Goal: Task Accomplishment & Management: Use online tool/utility

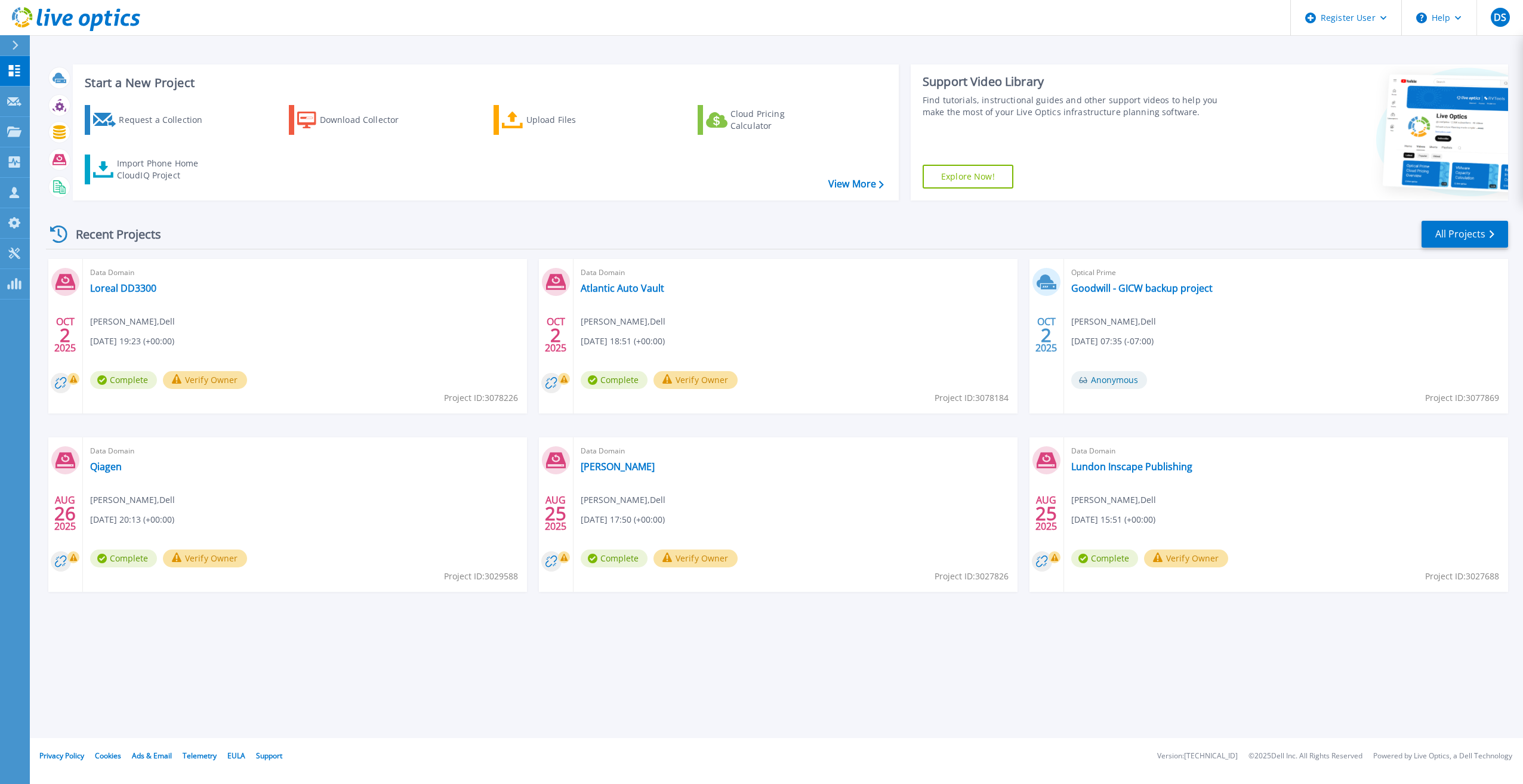
click at [152, 46] on div "Start a New Project Request a Collection Download Collector Upload Files Cloud …" at bounding box center [776, 368] width 1493 height 738
click at [831, 416] on div "OCT 2 2025 Data Domain Loreal DD3300 Declan Shea , Dell 10/02/2025, 19:23 (+00:…" at bounding box center [772, 438] width 1472 height 357
click at [1150, 738] on html "Register User Help DS Dell User Declan Shea Declan.Shea@dell.com Dell My Profil…" at bounding box center [762, 368] width 1523 height 738
click at [848, 183] on link "View More" at bounding box center [856, 184] width 55 height 11
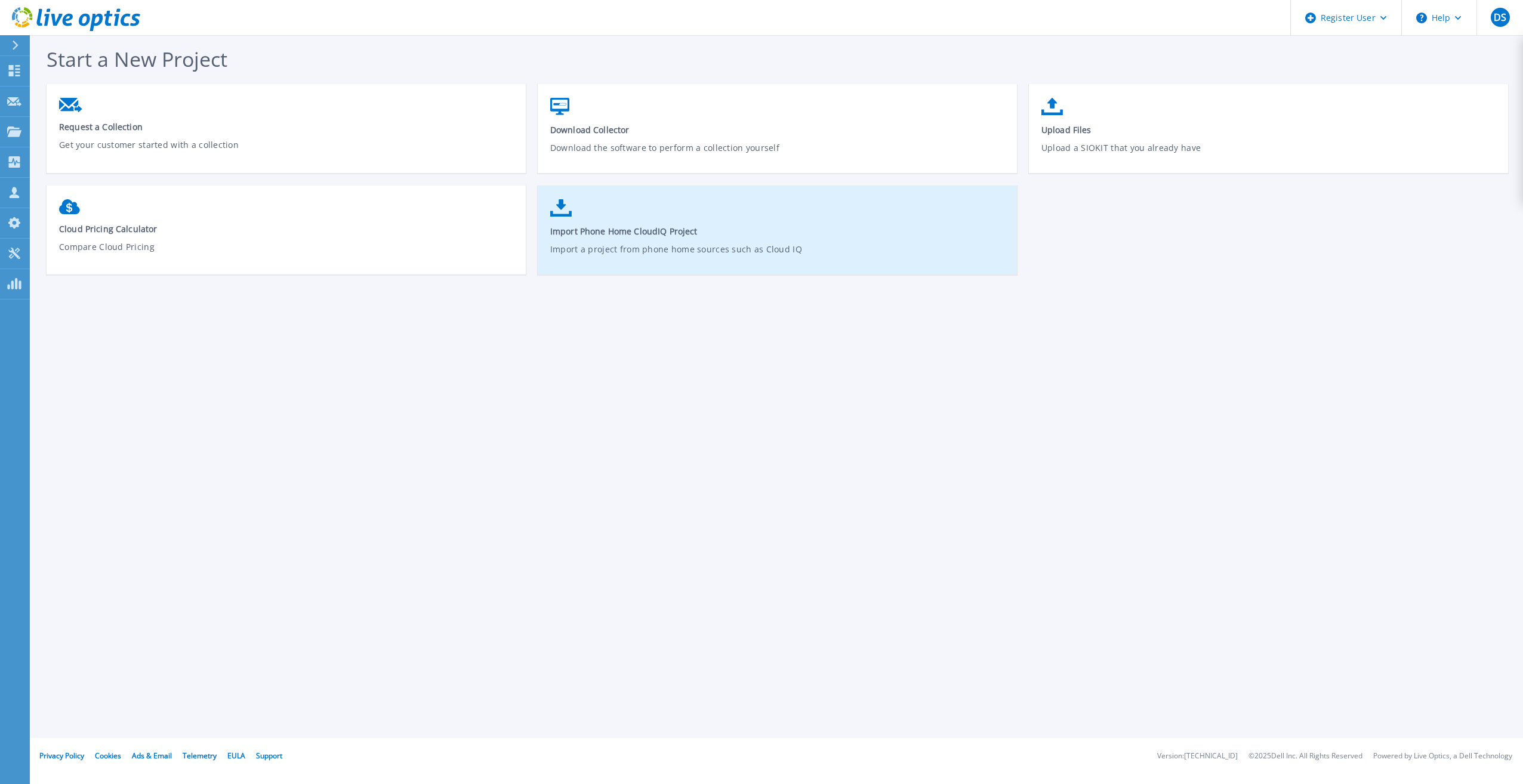
click at [670, 226] on span "Import Phone Home CloudIQ Project" at bounding box center [778, 231] width 455 height 11
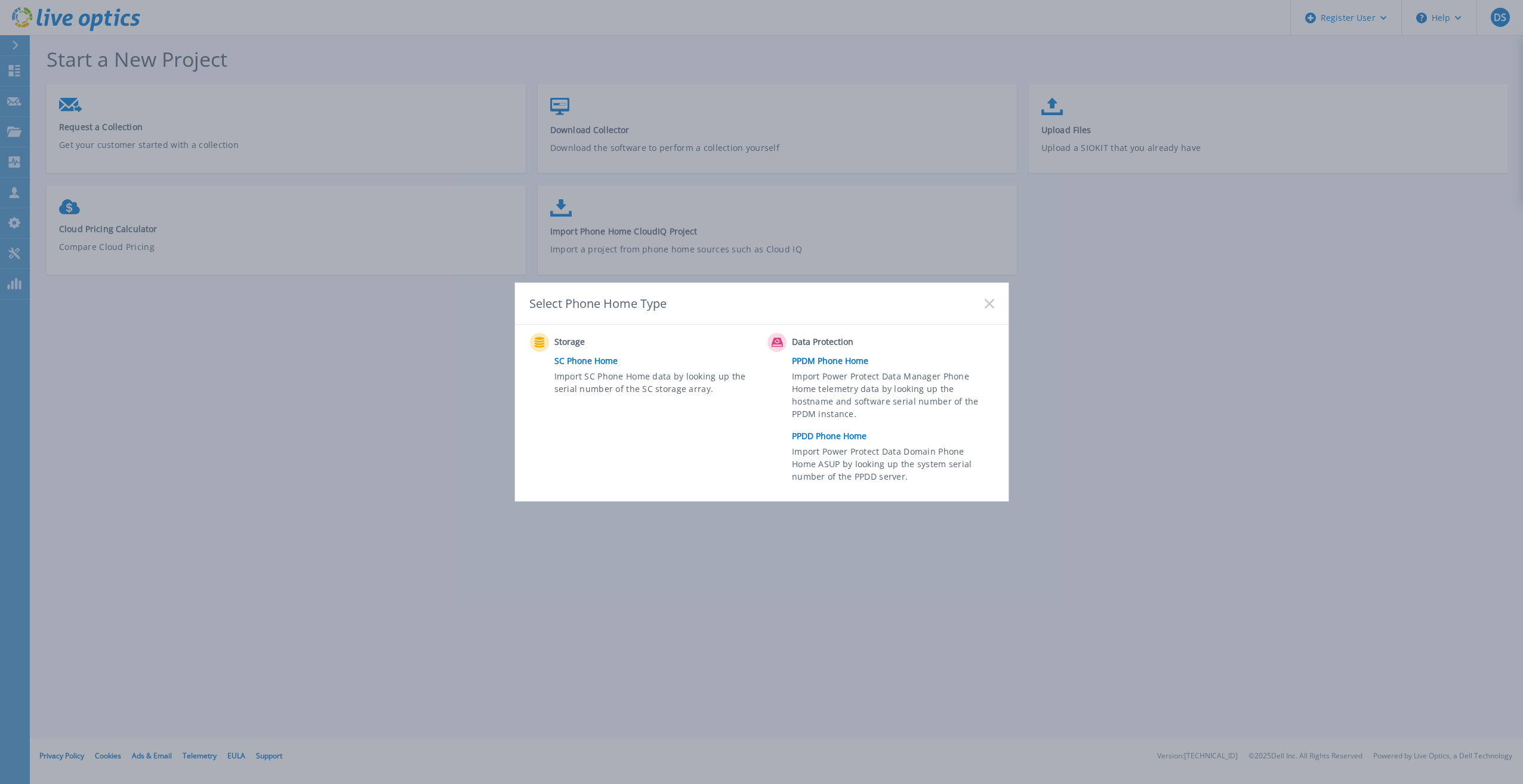
click at [841, 437] on link "PPDD Phone Home" at bounding box center [895, 436] width 208 height 18
click at [819, 435] on link "PPDD Phone Home" at bounding box center [895, 436] width 208 height 18
click at [838, 438] on link "PPDD Phone Home" at bounding box center [895, 436] width 208 height 18
click at [838, 436] on link "PPDD Phone Home" at bounding box center [895, 436] width 208 height 18
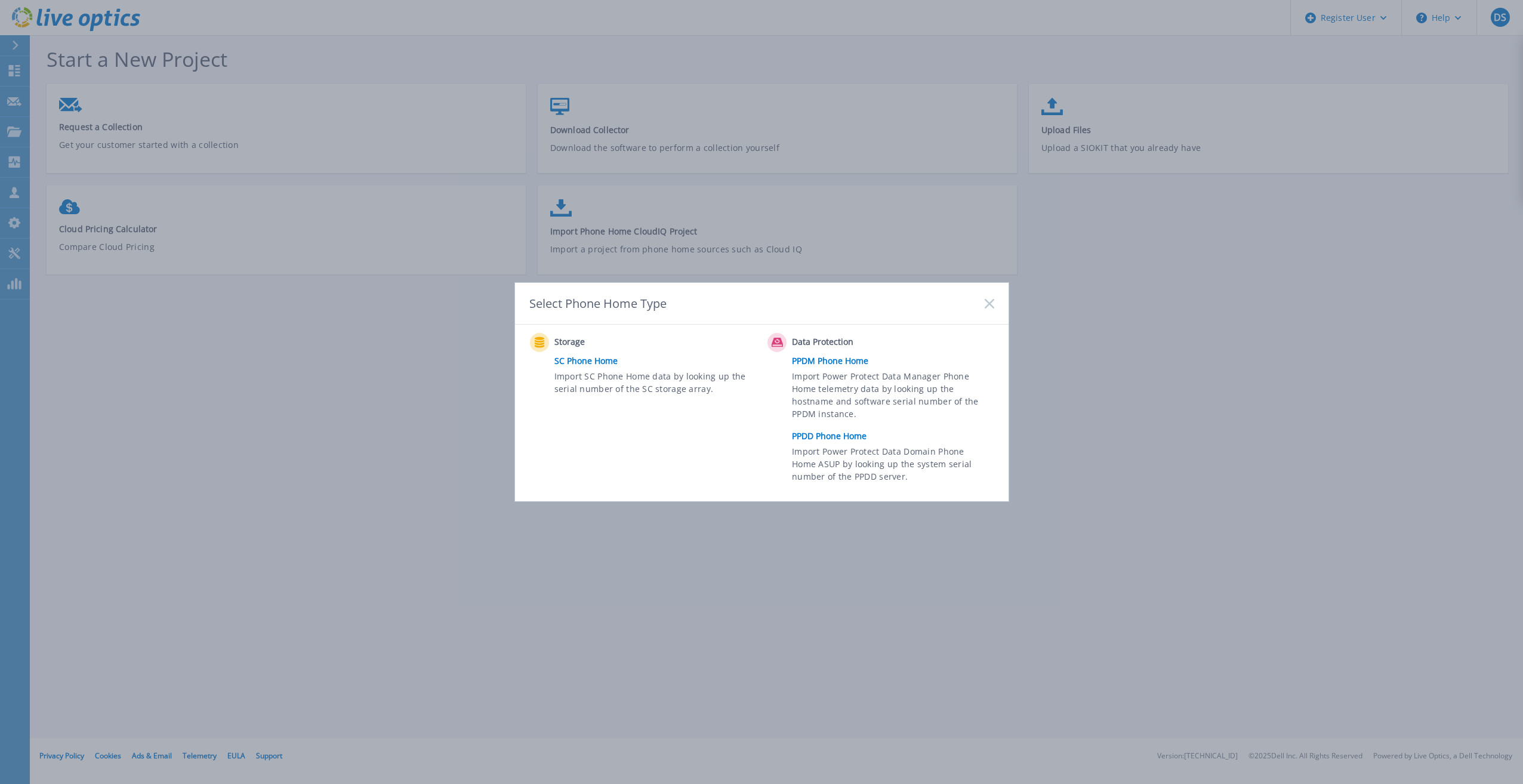
click at [838, 435] on link "PPDD Phone Home" at bounding box center [895, 436] width 208 height 18
click at [839, 435] on link "PPDD Phone Home" at bounding box center [895, 436] width 208 height 18
click at [798, 434] on link "PPDD Phone Home" at bounding box center [895, 436] width 208 height 18
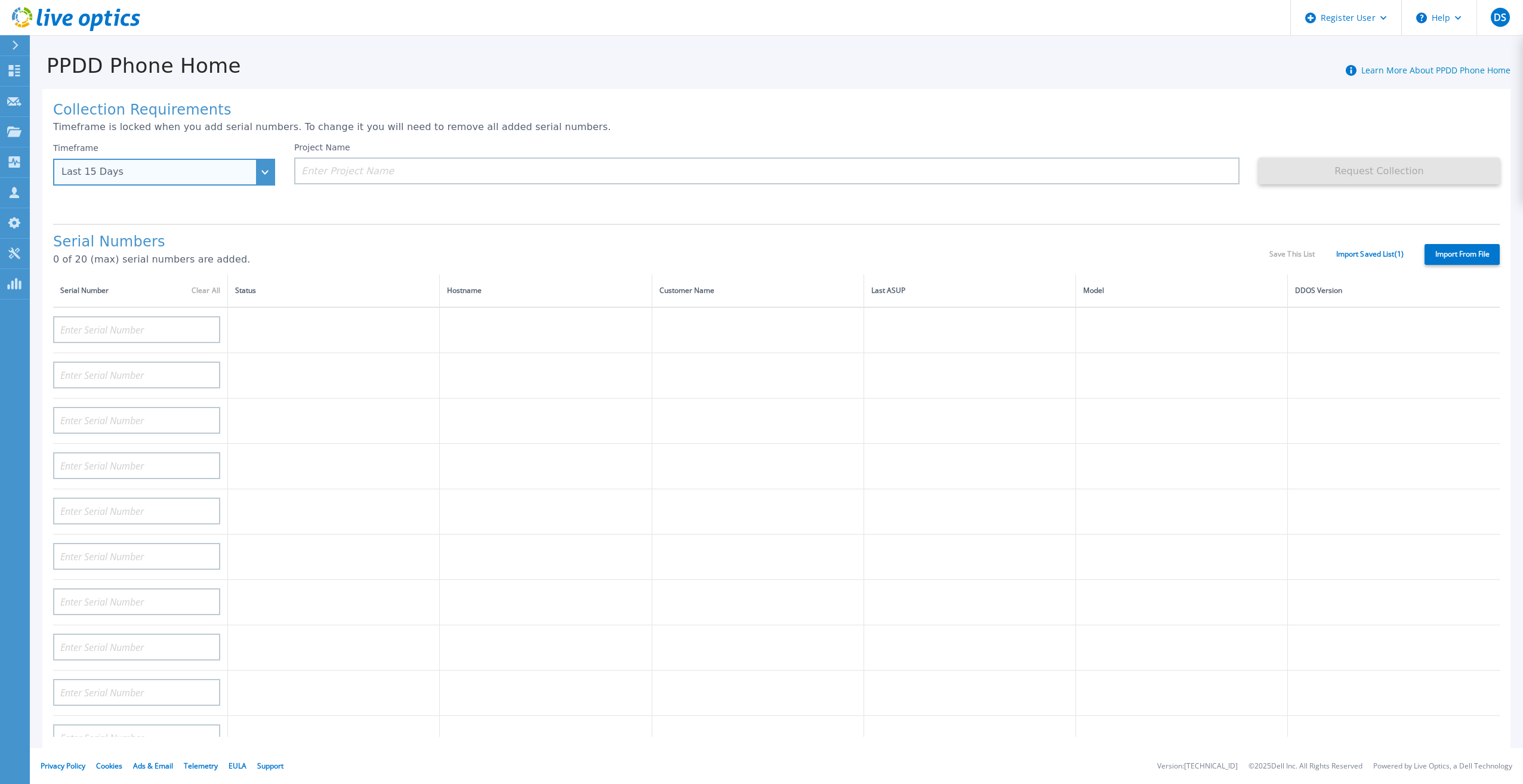
click at [245, 168] on div "Last 15 Days" at bounding box center [157, 171] width 192 height 11
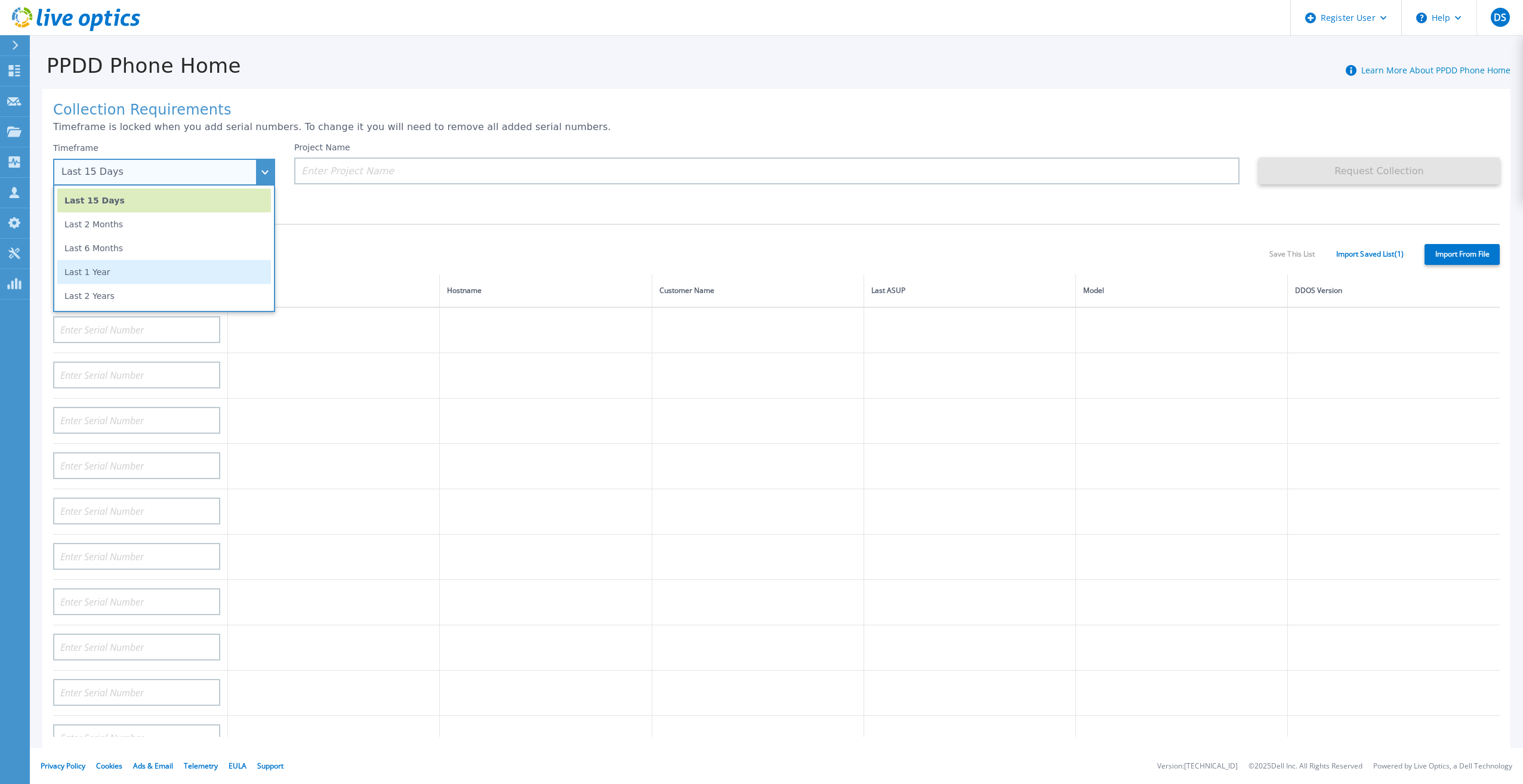
click at [208, 275] on li "Last 1 Year" at bounding box center [164, 271] width 214 height 24
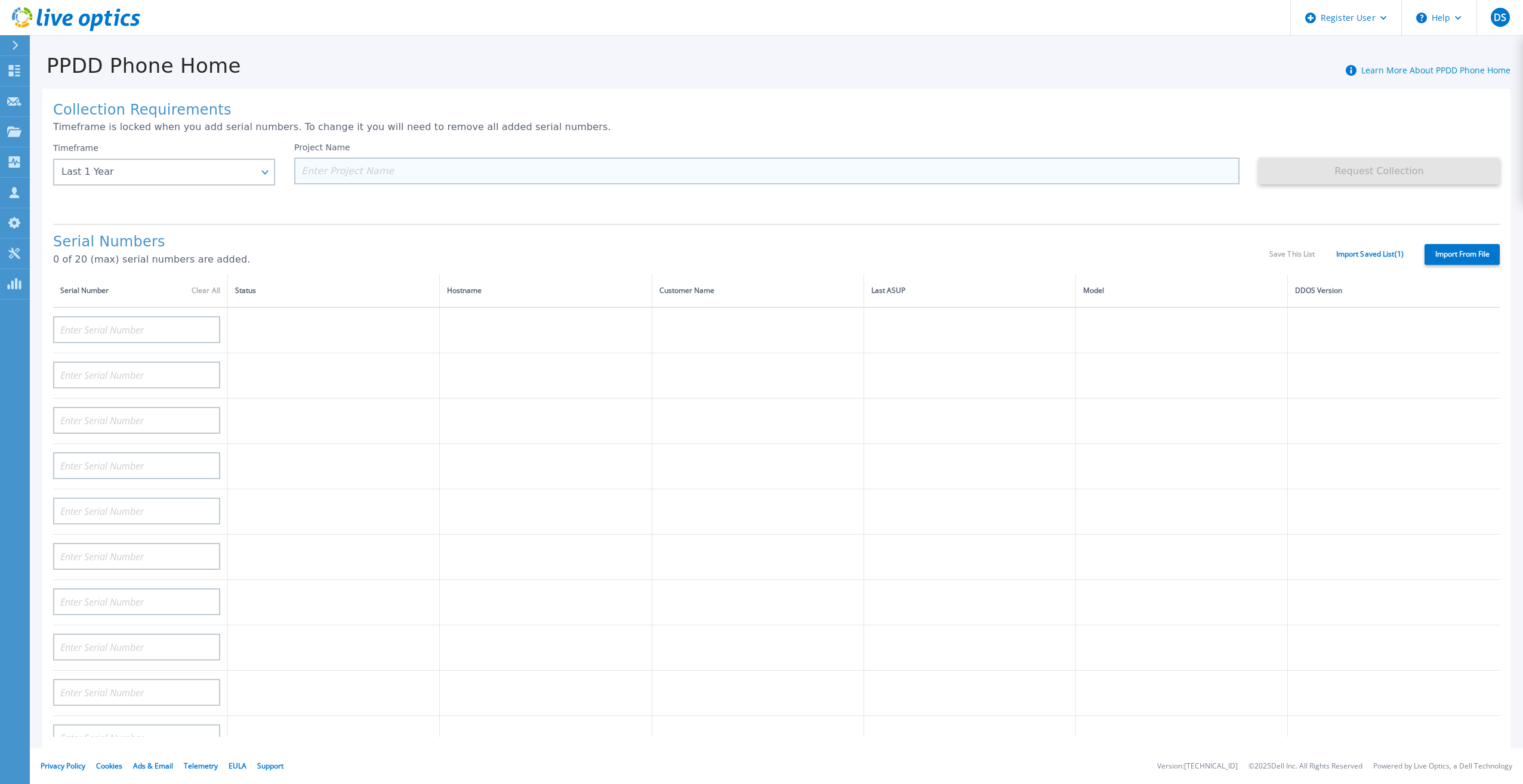
click at [351, 170] on input at bounding box center [766, 170] width 945 height 27
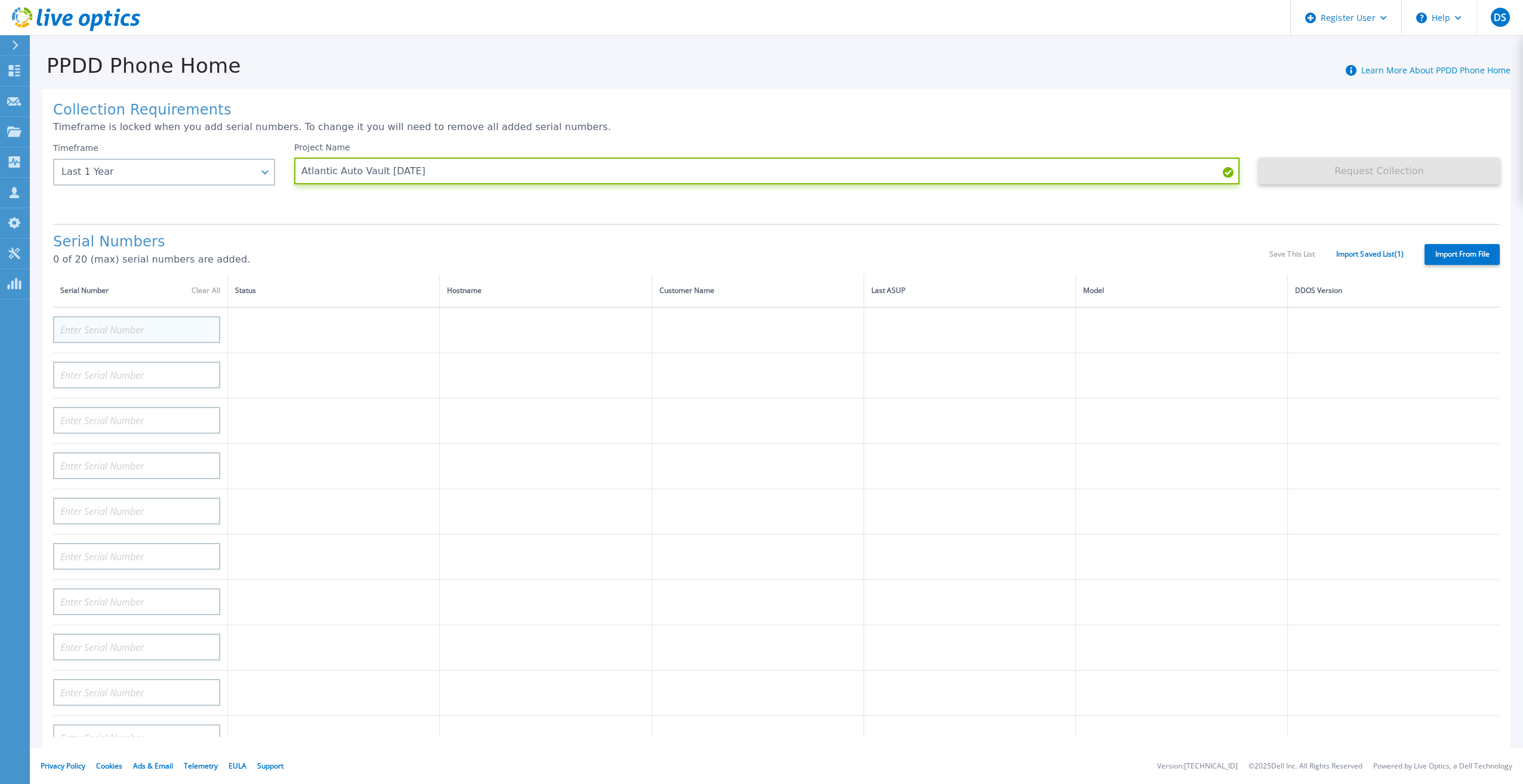
type input "Atlantic Auto Vault [DATE]"
paste input "APM00220503981"
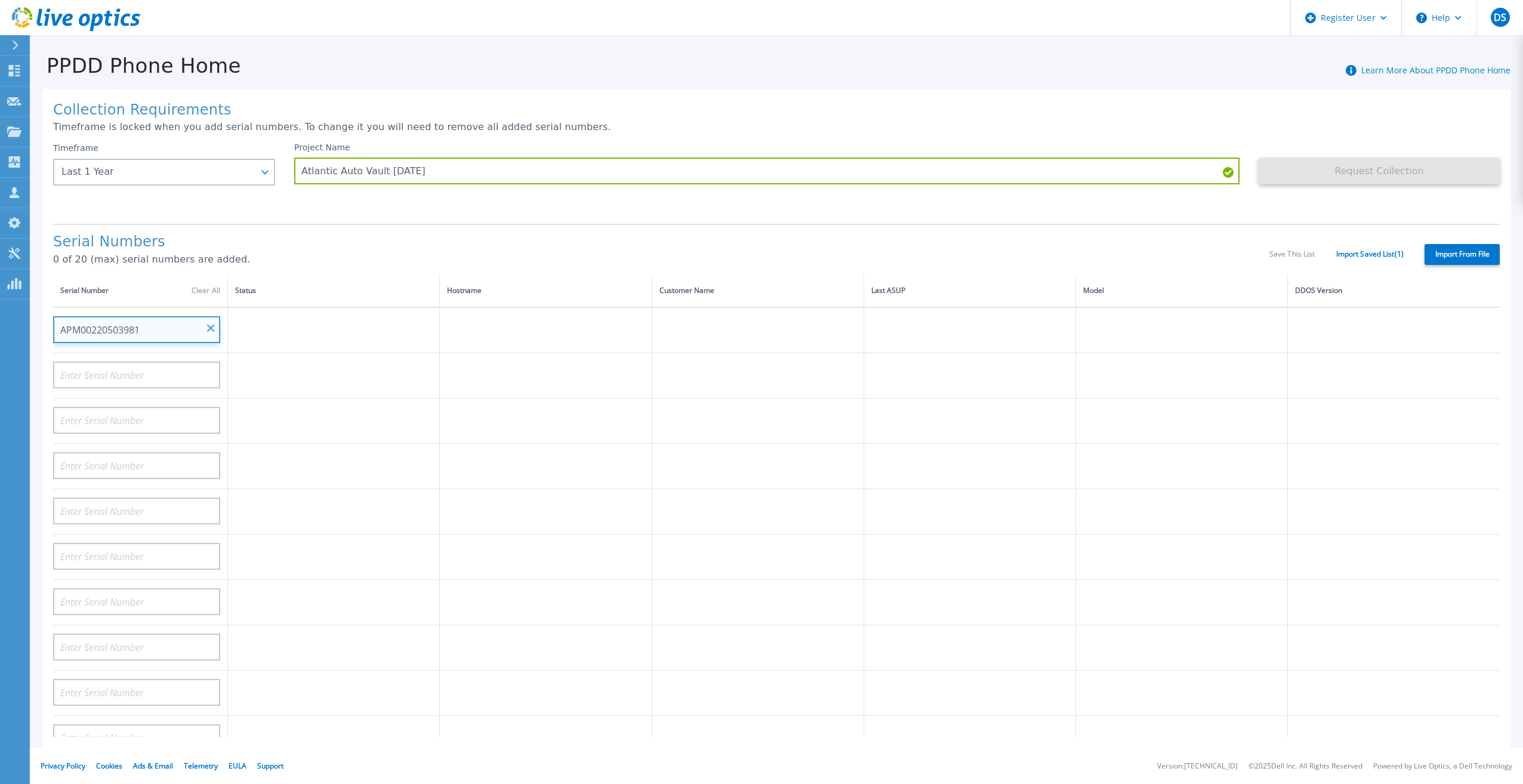
type input "APM00220503981"
drag, startPoint x: 316, startPoint y: 357, endPoint x: 322, endPoint y: 359, distance: 6.3
click at [316, 357] on td at bounding box center [334, 376] width 212 height 46
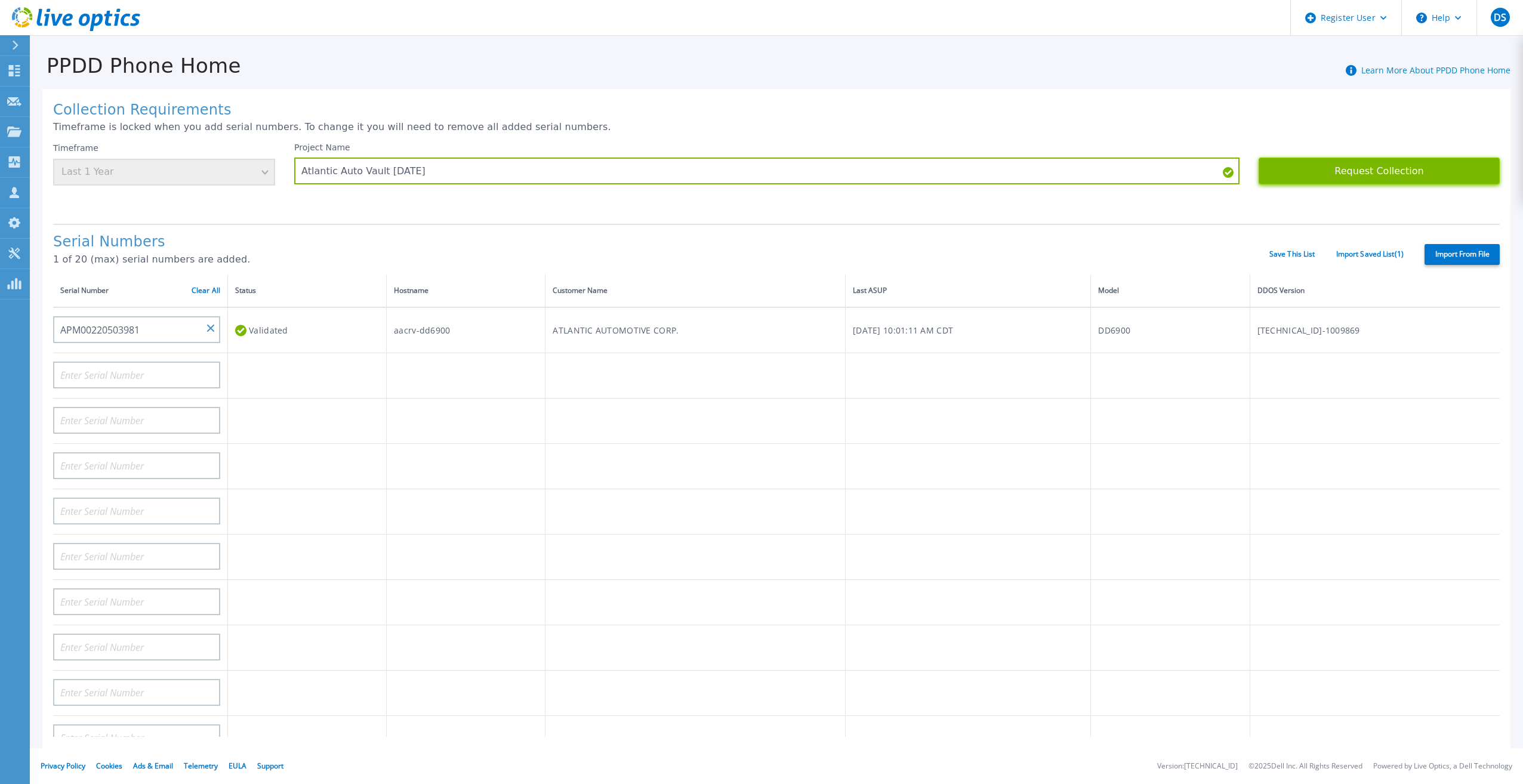
click at [1321, 176] on button "Request Collection" at bounding box center [1380, 170] width 241 height 27
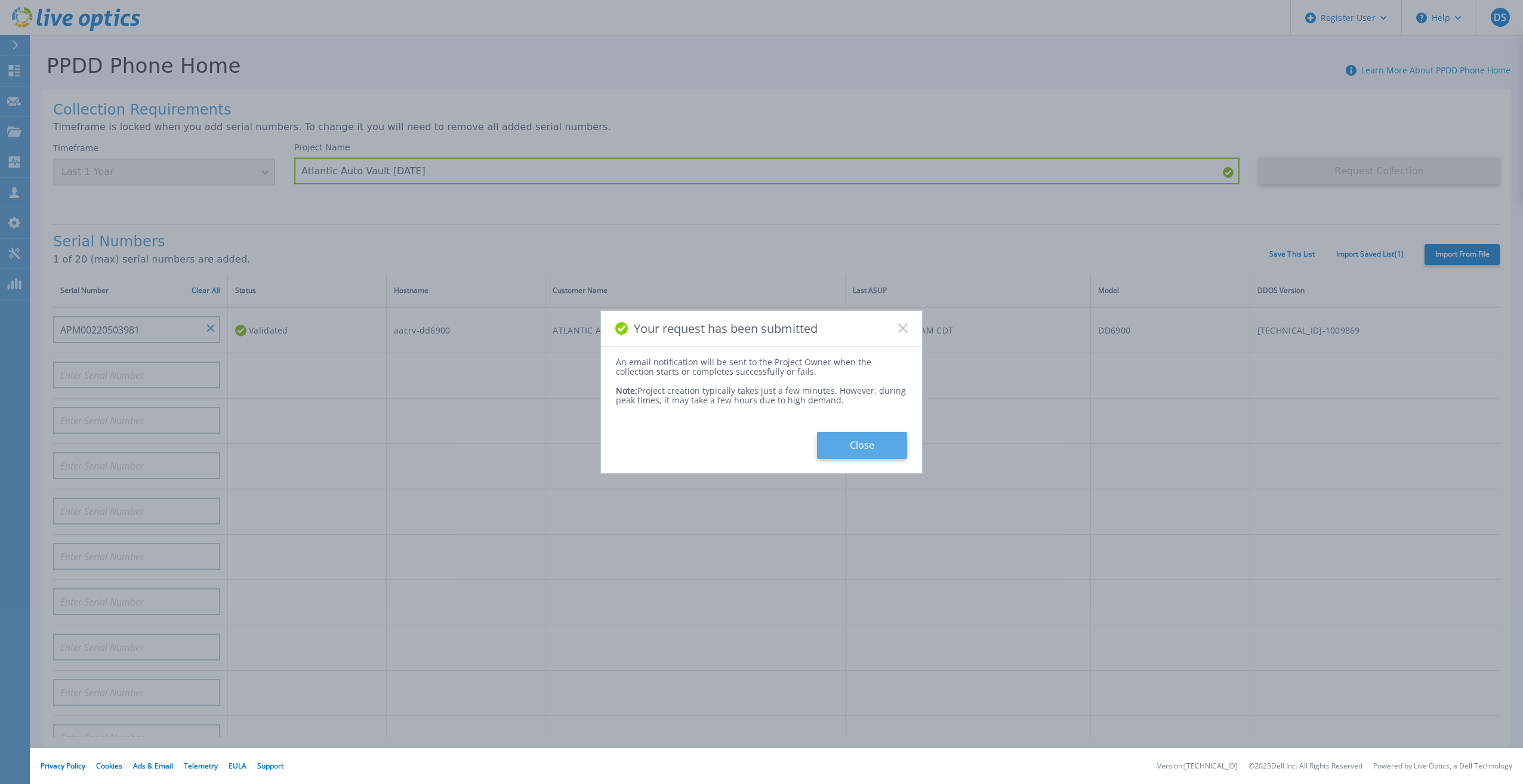
click at [863, 445] on button "Close" at bounding box center [862, 445] width 90 height 27
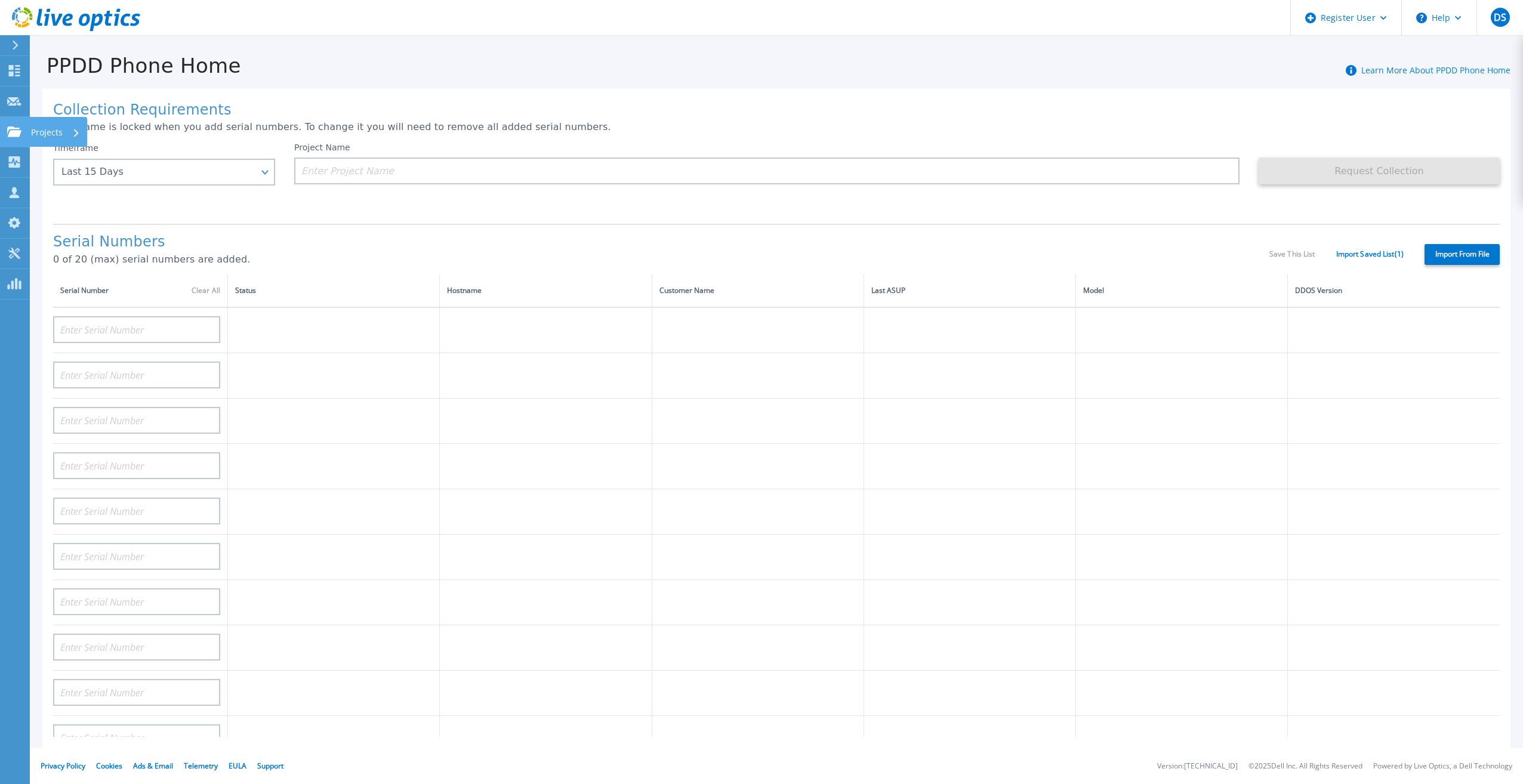
click at [15, 140] on link "Projects Projects" at bounding box center [15, 131] width 30 height 30
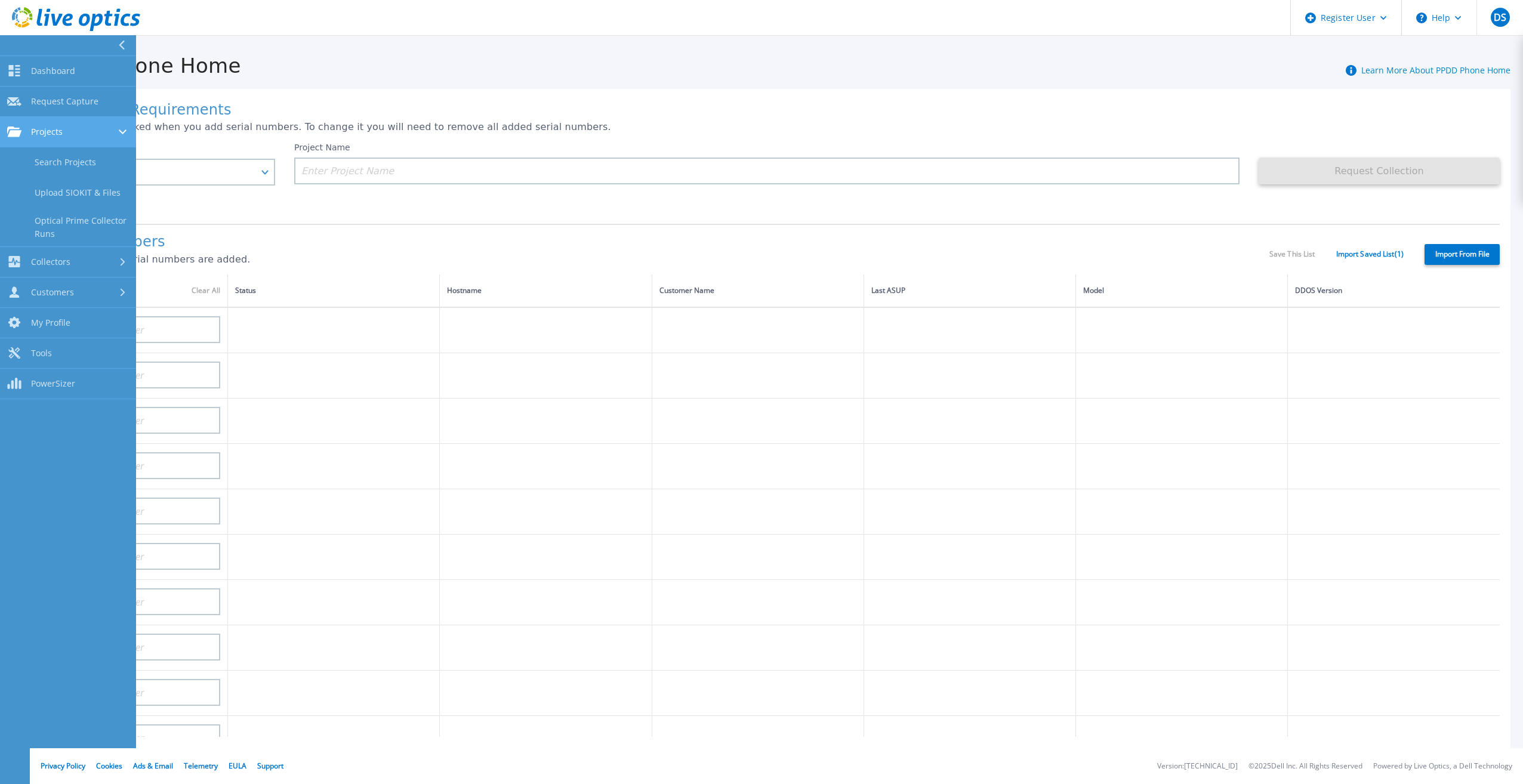
click at [86, 135] on div "Projects" at bounding box center [68, 131] width 121 height 11
click at [98, 272] on link "Collectors Collectors" at bounding box center [68, 262] width 136 height 30
click at [81, 165] on div "Collectors" at bounding box center [68, 162] width 121 height 11
click at [78, 77] on link "Dashboard Dashboard" at bounding box center [68, 71] width 136 height 30
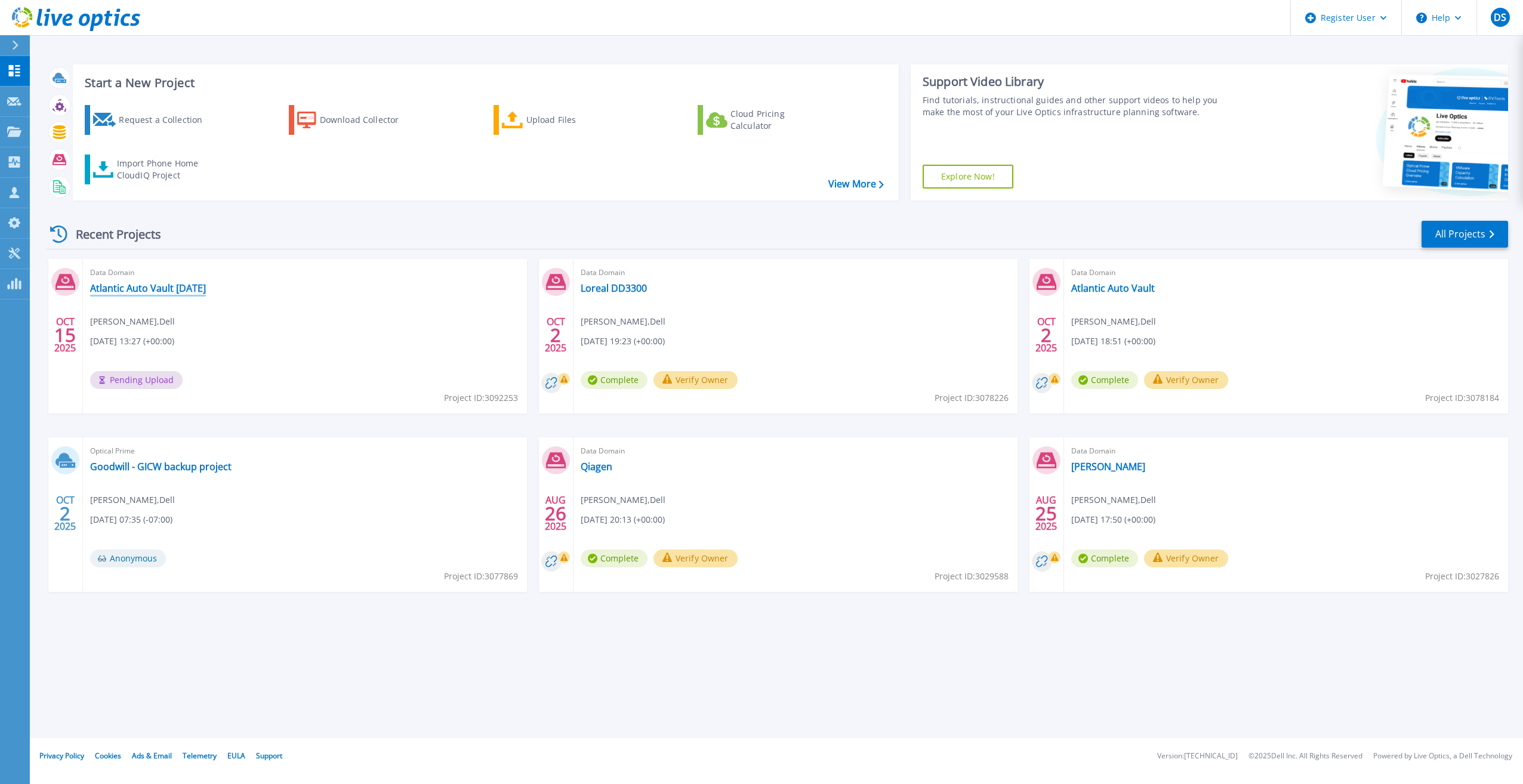
click at [173, 283] on link "Atlantic Auto Vault 10.15.25" at bounding box center [148, 288] width 116 height 12
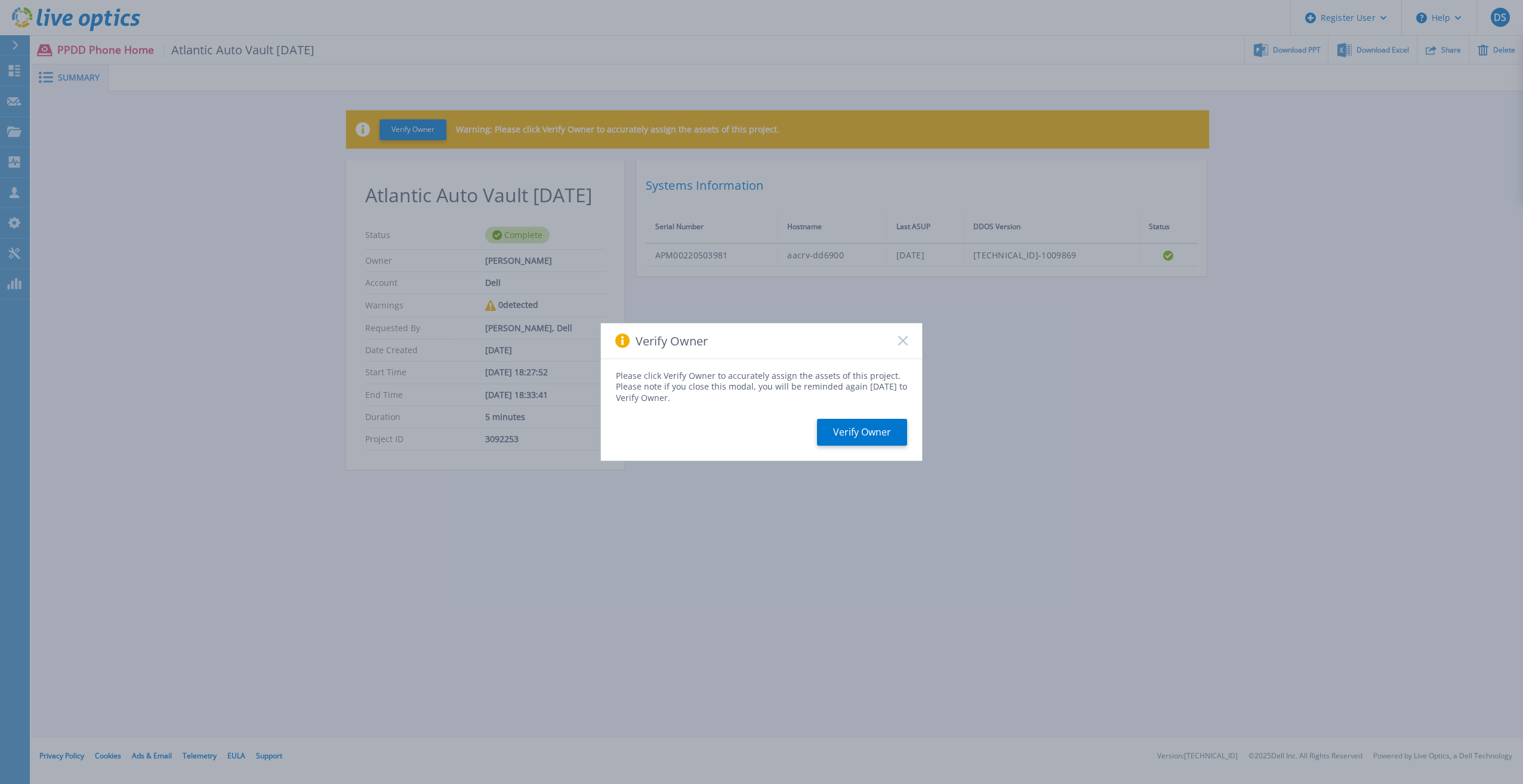
click at [907, 348] on div "Verify Owner" at bounding box center [762, 341] width 321 height 36
click at [903, 337] on icon at bounding box center [903, 341] width 10 height 10
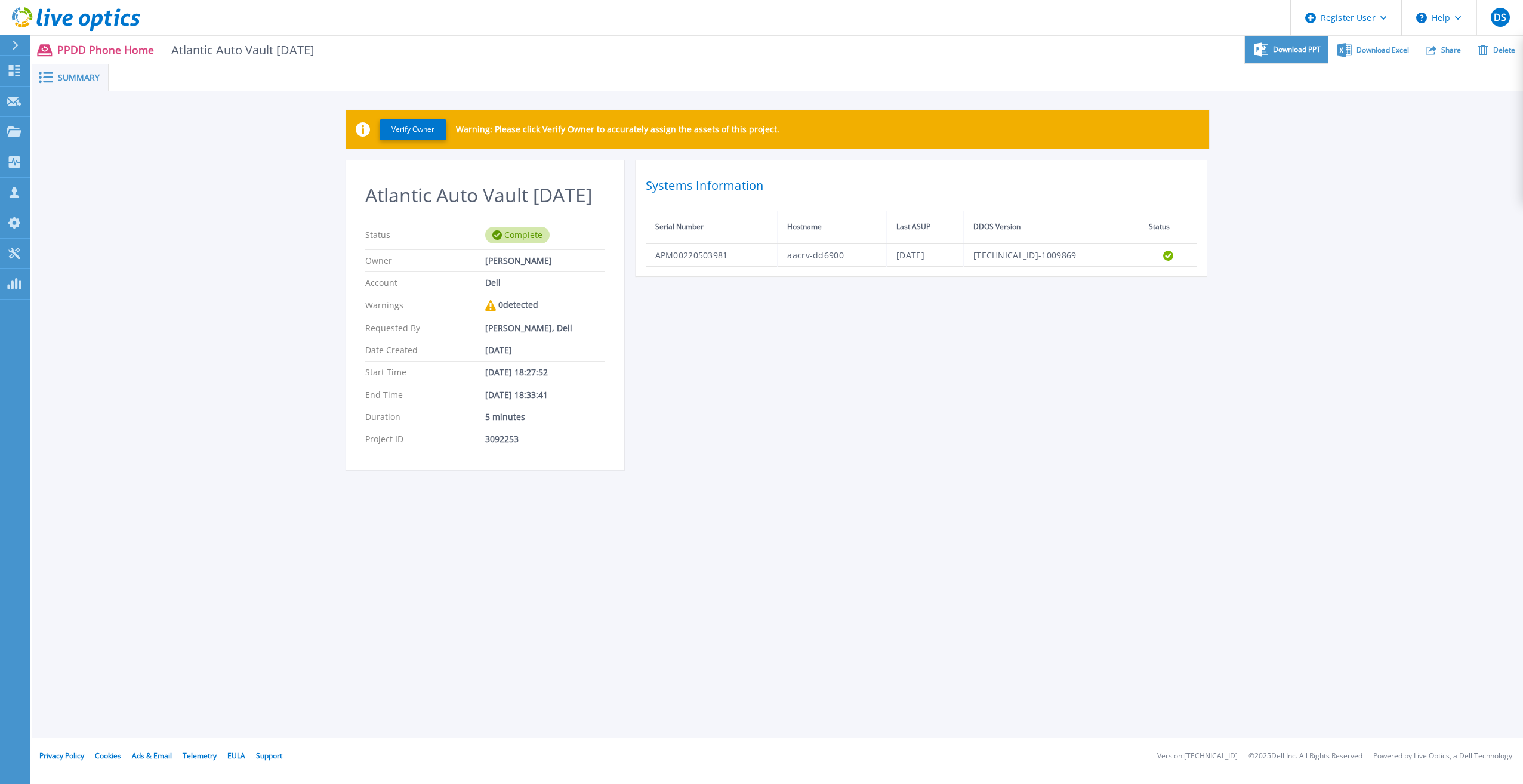
click at [1292, 55] on div "Download PPT" at bounding box center [1287, 50] width 83 height 28
